Goal: Transaction & Acquisition: Purchase product/service

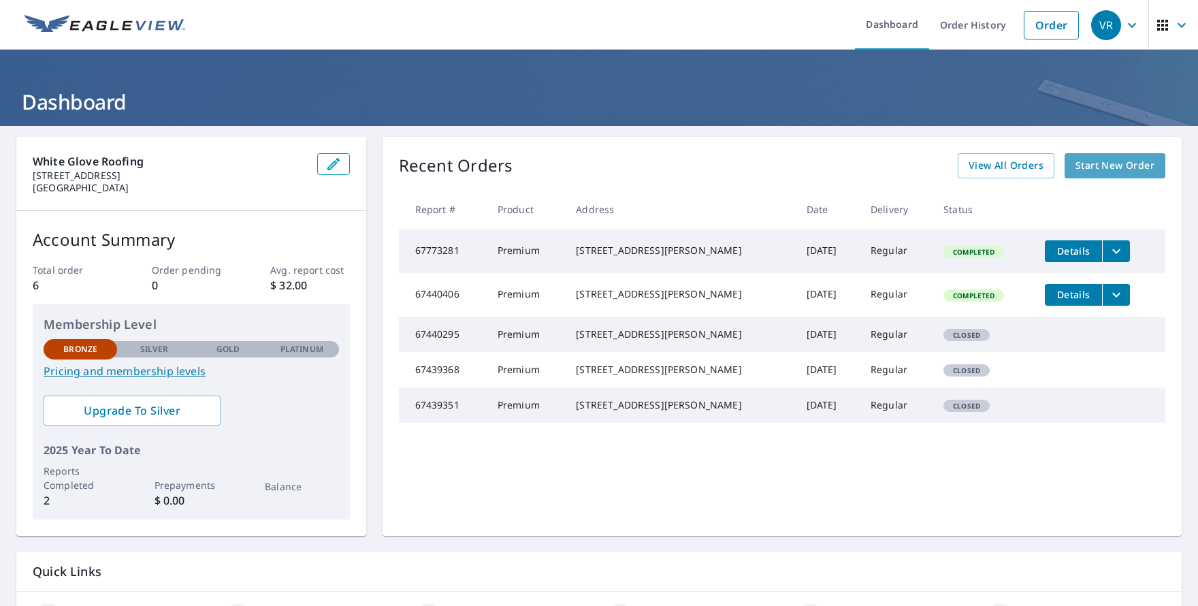
click at [1108, 164] on span "Start New Order" at bounding box center [1114, 165] width 79 height 17
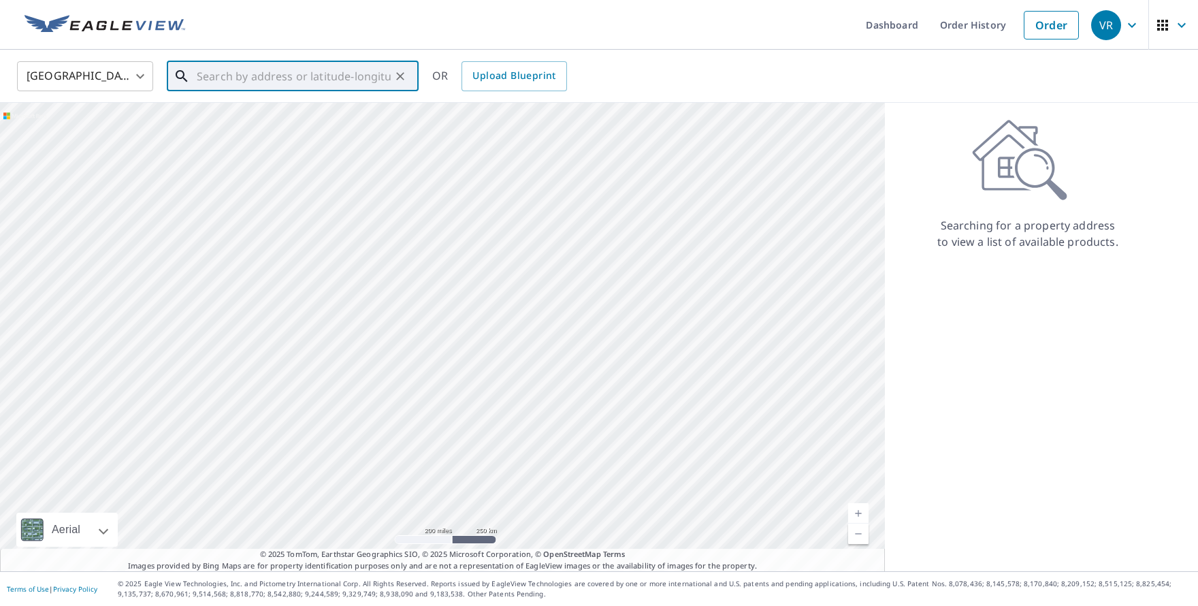
click at [268, 67] on input "text" at bounding box center [294, 76] width 194 height 38
click at [249, 131] on p "[GEOGRAPHIC_DATA]" at bounding box center [301, 131] width 214 height 14
type input "[STREET_ADDRESS]"
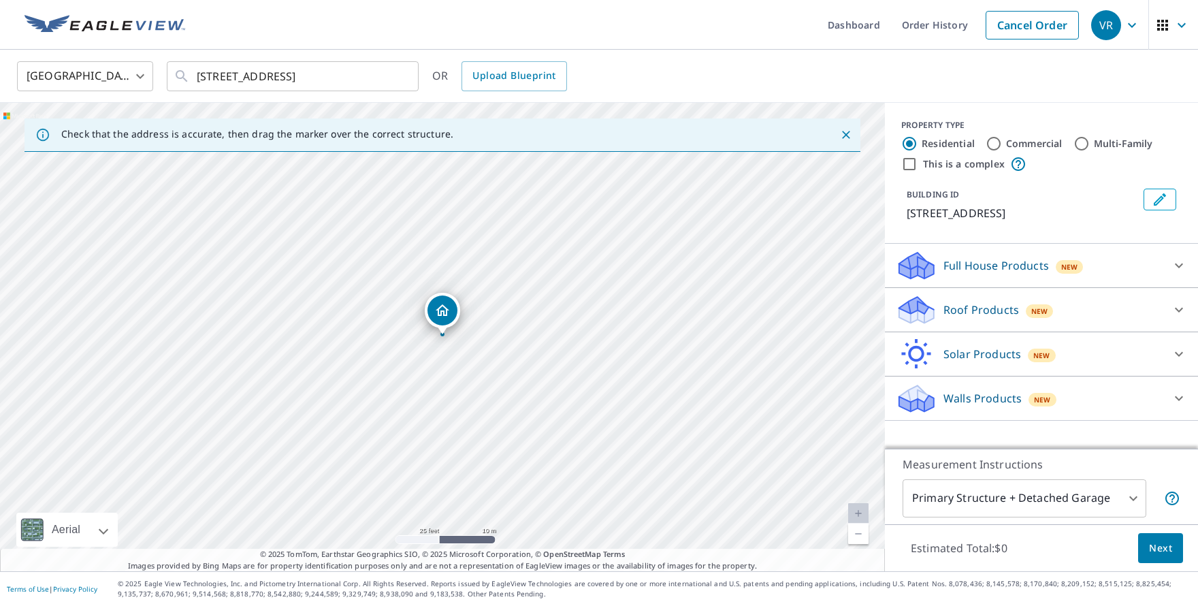
click at [993, 314] on p "Roof Products" at bounding box center [981, 309] width 76 height 16
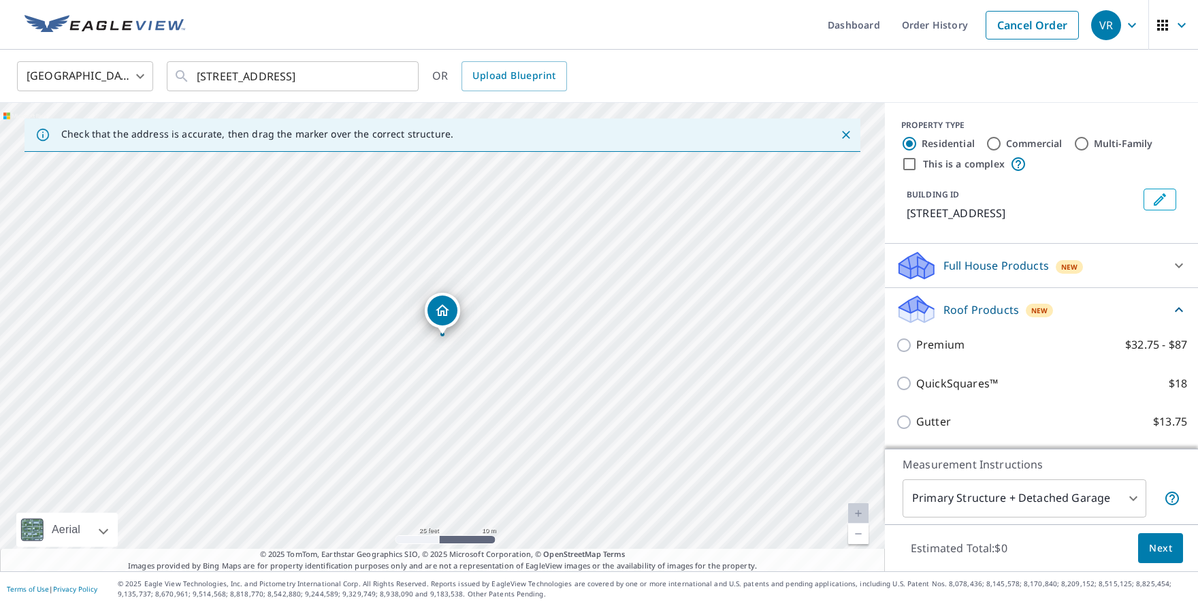
scroll to position [46, 0]
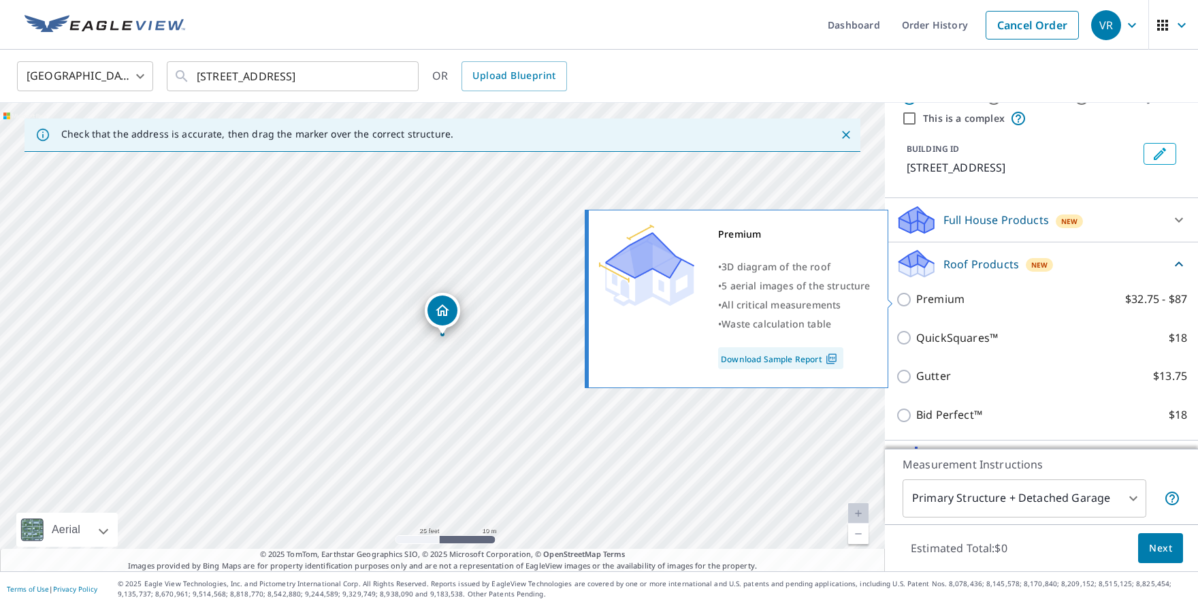
click at [941, 297] on p "Premium" at bounding box center [940, 299] width 48 height 17
click at [916, 297] on input "Premium $32.75 - $87" at bounding box center [905, 299] width 20 height 16
checkbox input "true"
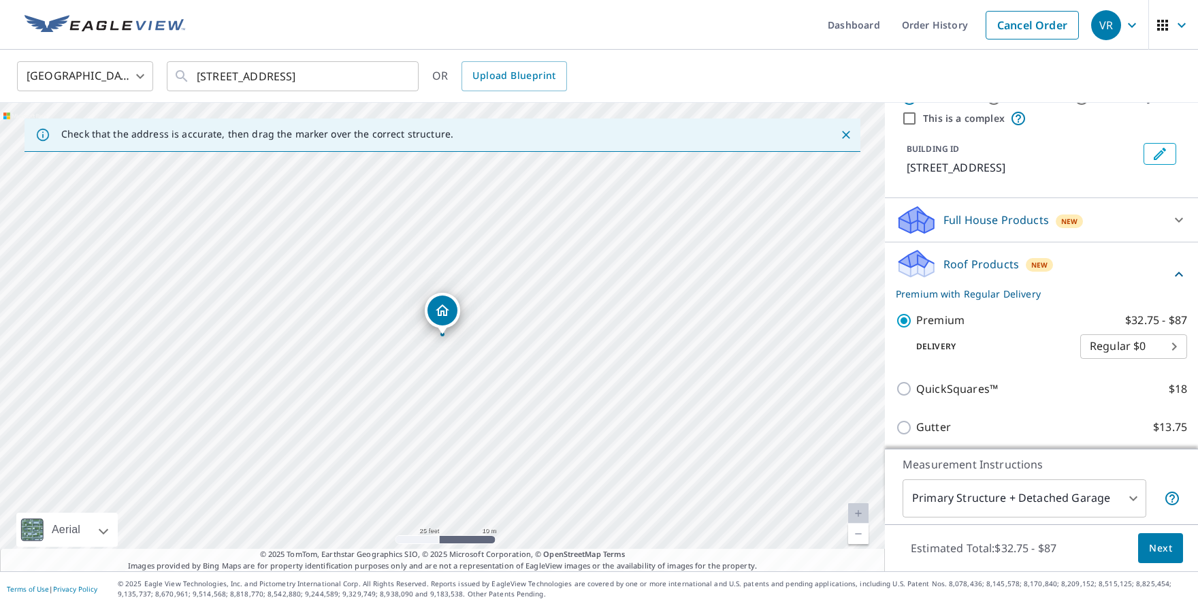
click at [1173, 548] on button "Next" at bounding box center [1160, 548] width 45 height 31
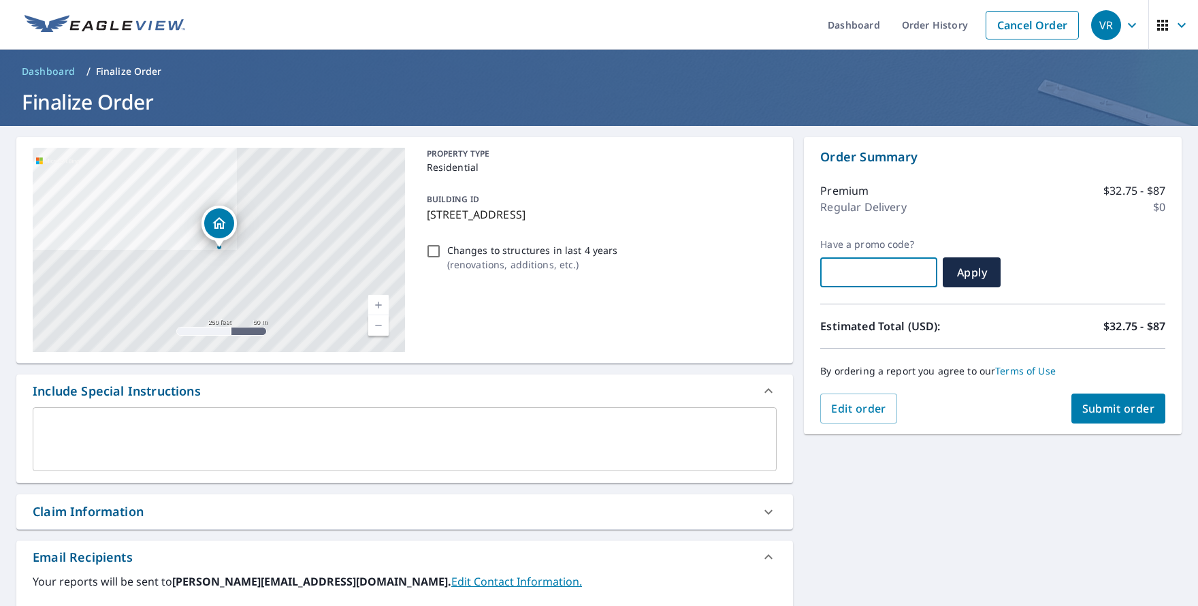
click at [844, 278] on input "text" at bounding box center [878, 272] width 117 height 38
paste input "Q425-T872Z-M9TC2"
type input "Q425-T872Z-M9TC2"
click at [966, 272] on span "Apply" at bounding box center [971, 272] width 36 height 15
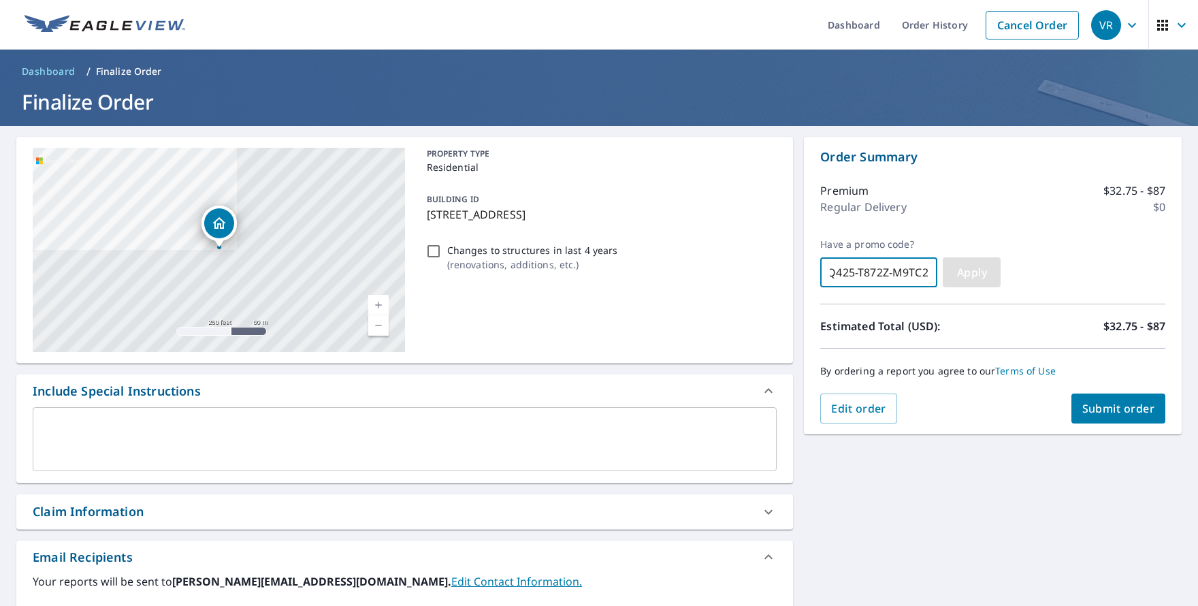
scroll to position [0, 0]
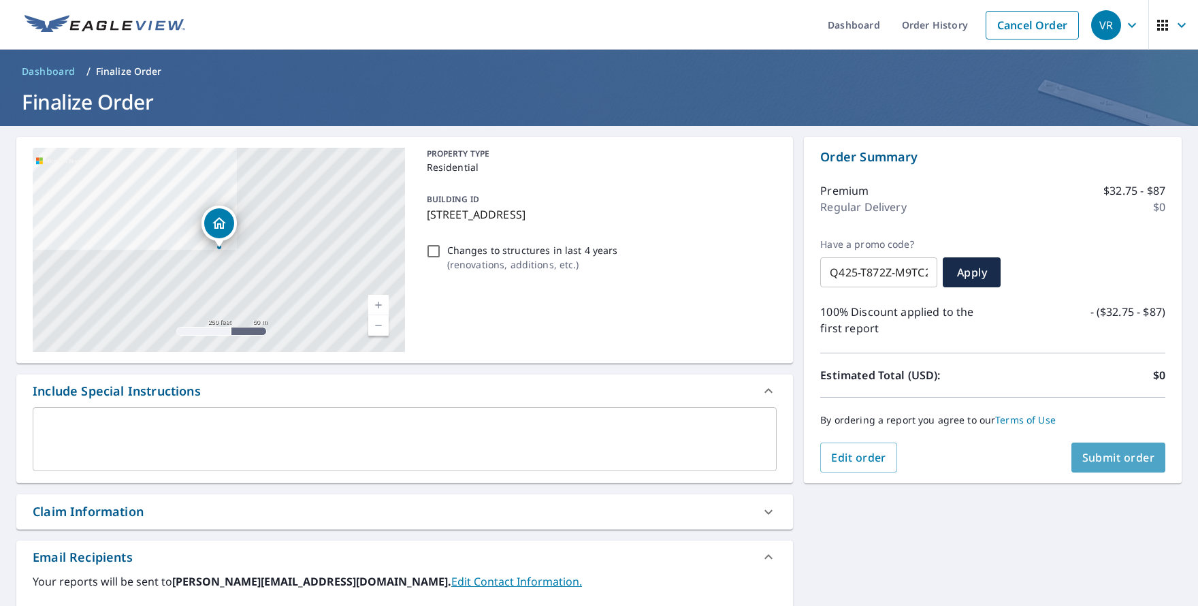
click at [1110, 450] on span "Submit order" at bounding box center [1118, 457] width 73 height 15
